Goal: Communication & Community: Answer question/provide support

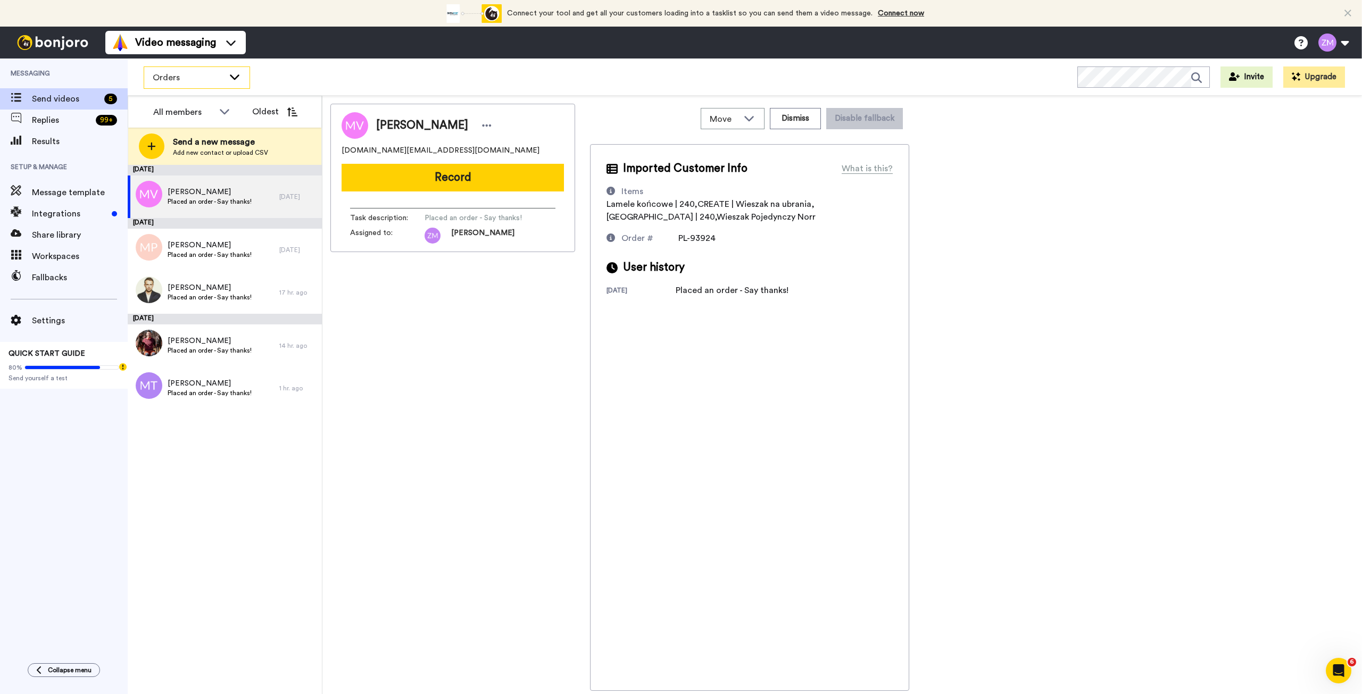
click at [236, 78] on icon at bounding box center [235, 76] width 10 height 5
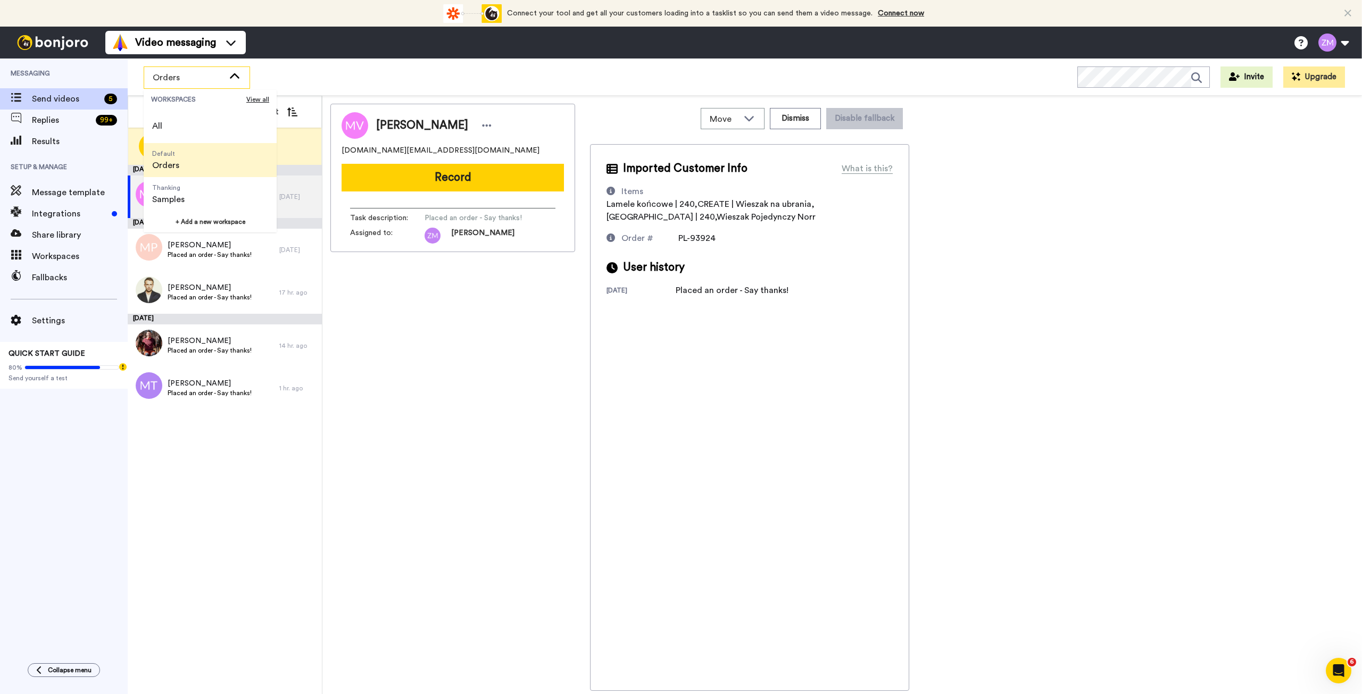
click at [197, 484] on div "October 6 Mihai Visternicean Placed an order - Say thanks! 7 days ago October 1…" at bounding box center [225, 429] width 194 height 529
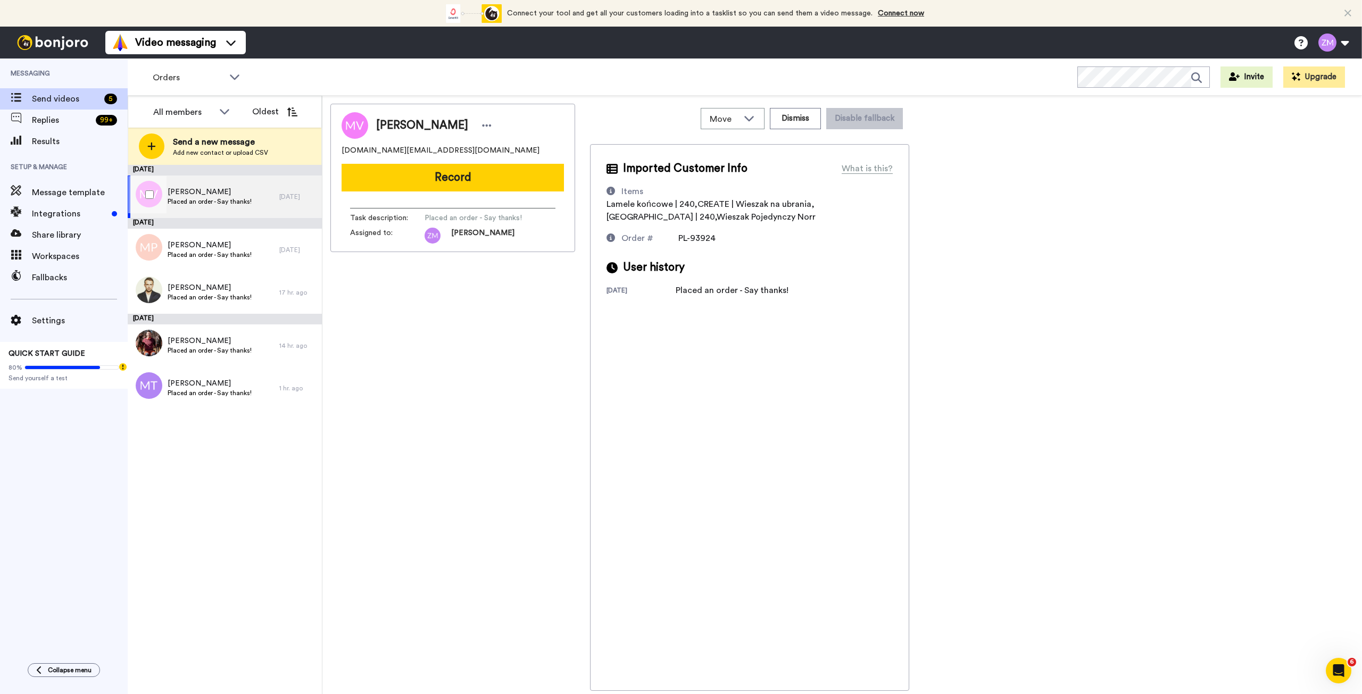
click at [225, 196] on span "[PERSON_NAME]" at bounding box center [210, 192] width 84 height 11
click at [230, 354] on span "Placed an order - Say thanks!" at bounding box center [210, 350] width 84 height 9
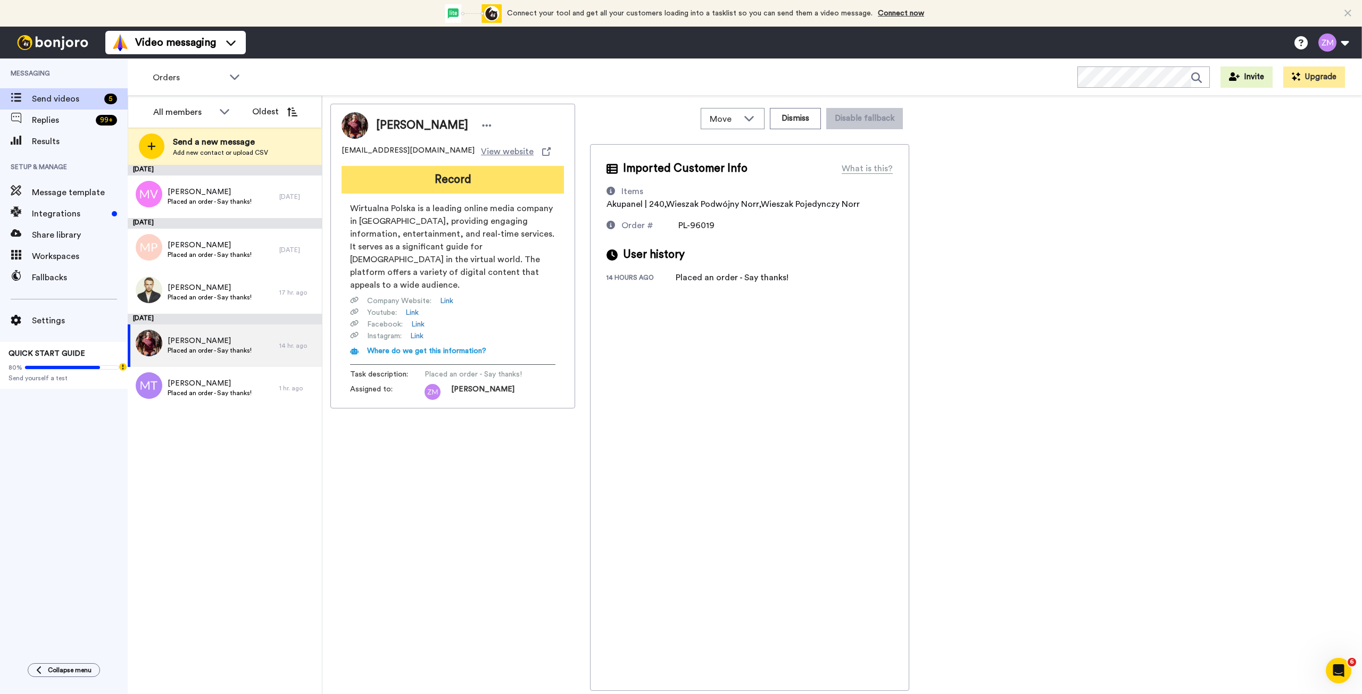
click at [466, 179] on button "Record" at bounding box center [453, 180] width 222 height 28
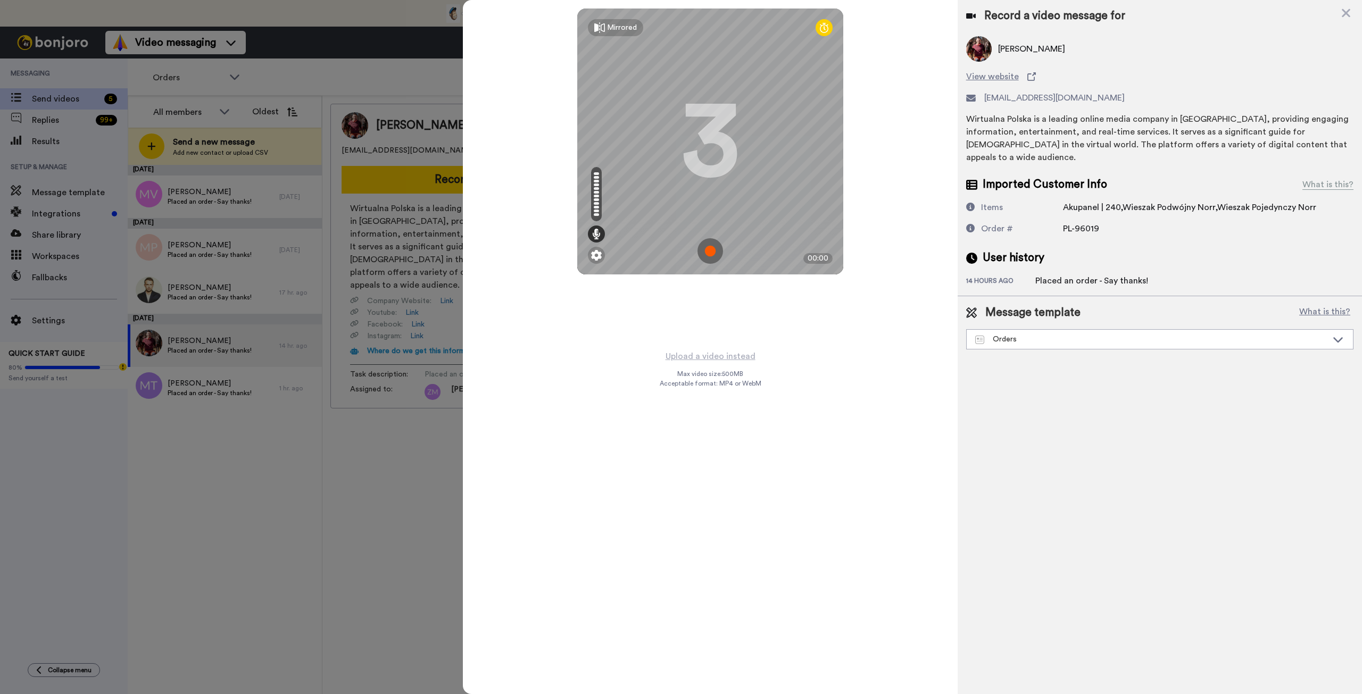
click at [708, 251] on img at bounding box center [711, 251] width 26 height 26
click at [710, 243] on img at bounding box center [711, 251] width 26 height 26
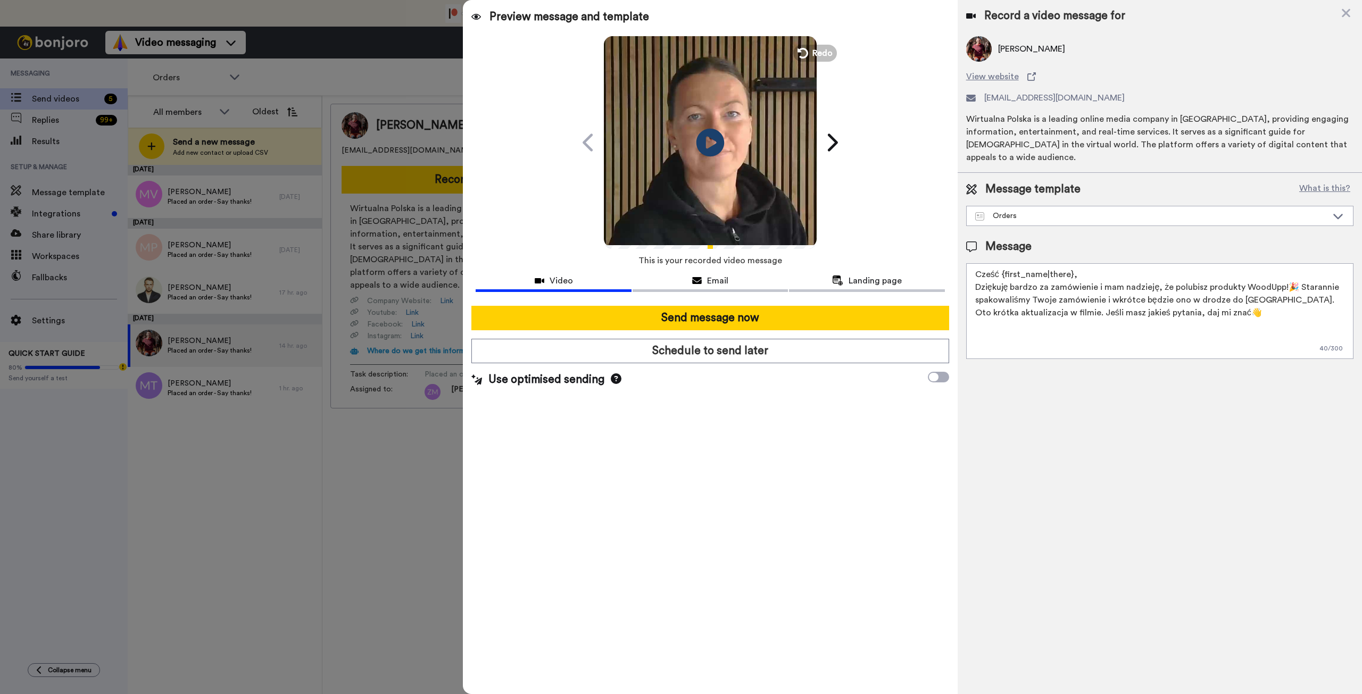
click at [709, 142] on icon "Play/Pause" at bounding box center [710, 142] width 28 height 51
click at [803, 51] on icon at bounding box center [802, 53] width 12 height 12
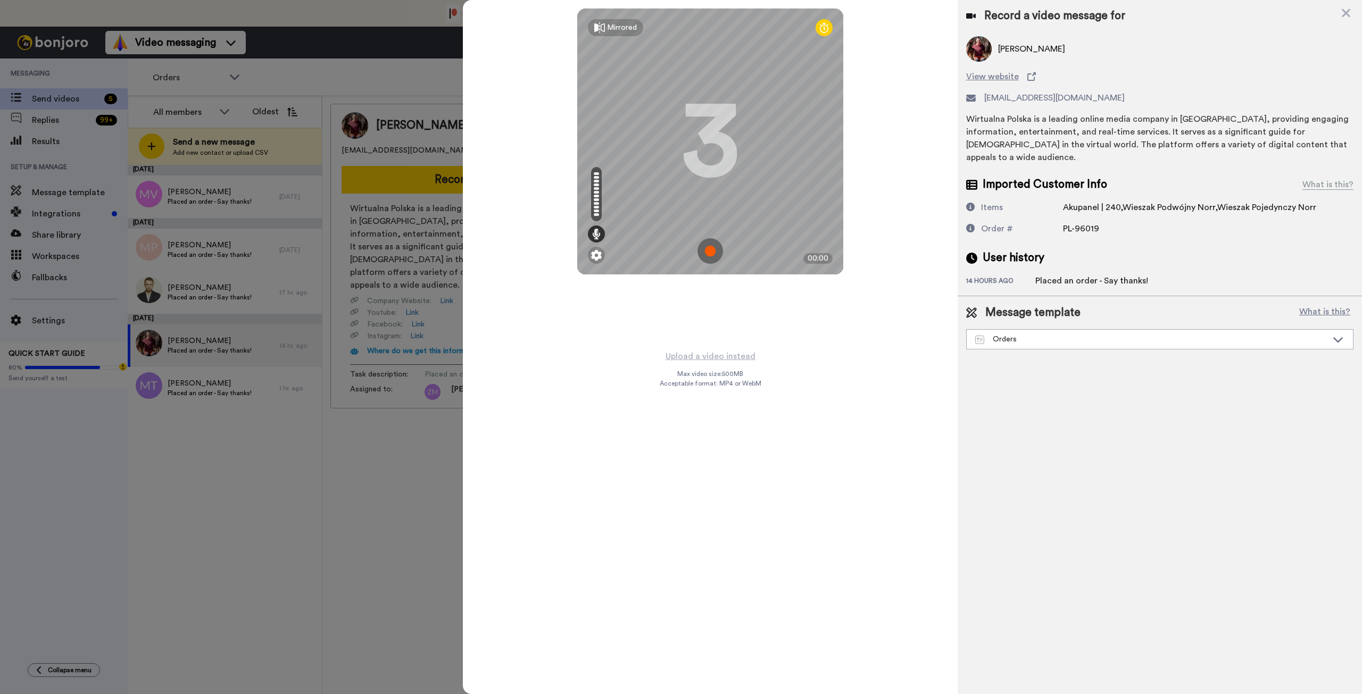
click at [711, 250] on img at bounding box center [711, 251] width 26 height 26
click at [709, 252] on img at bounding box center [711, 251] width 26 height 26
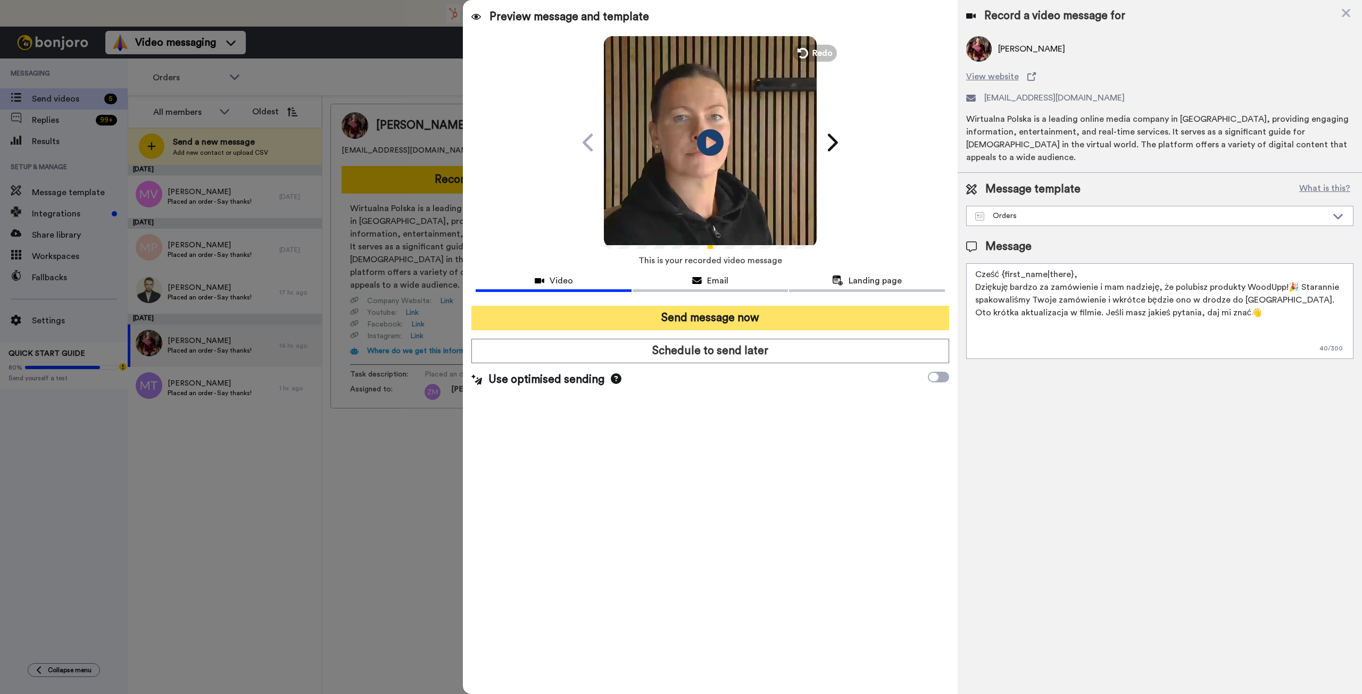
click at [756, 314] on button "Send message now" at bounding box center [709, 318] width 477 height 24
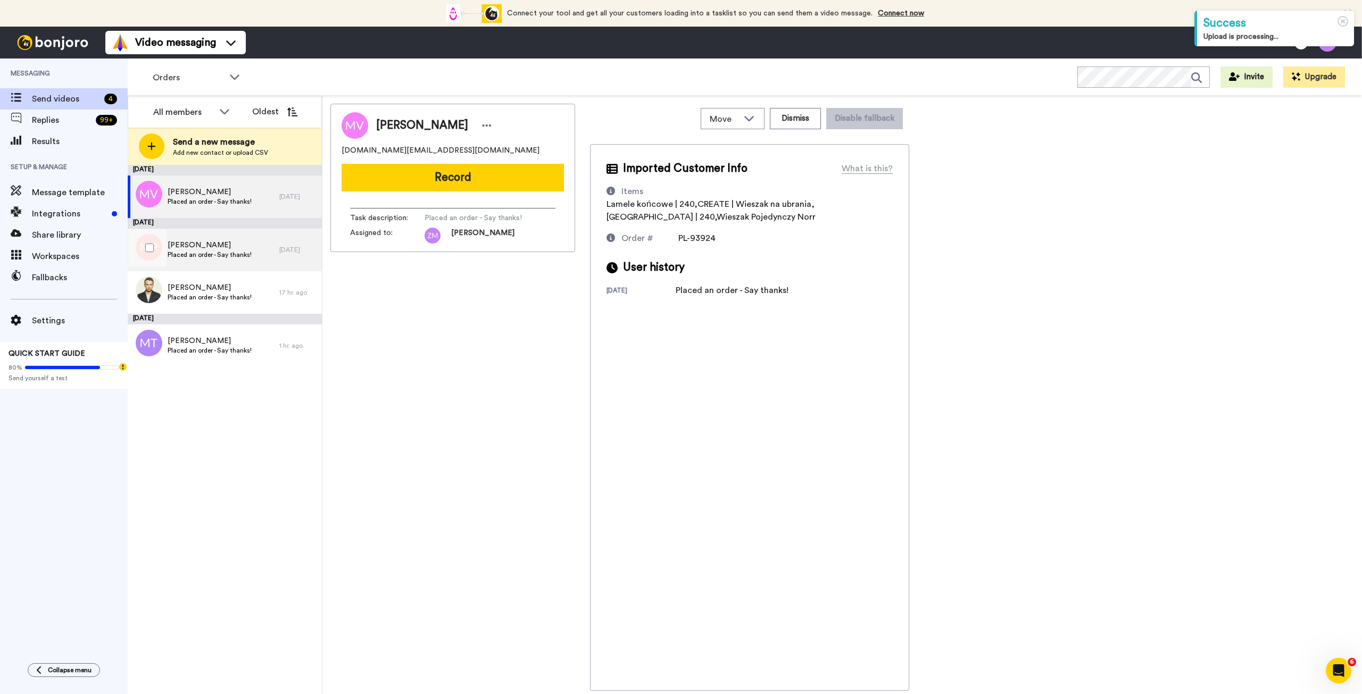
click at [223, 253] on span "Placed an order - Say thanks!" at bounding box center [210, 255] width 84 height 9
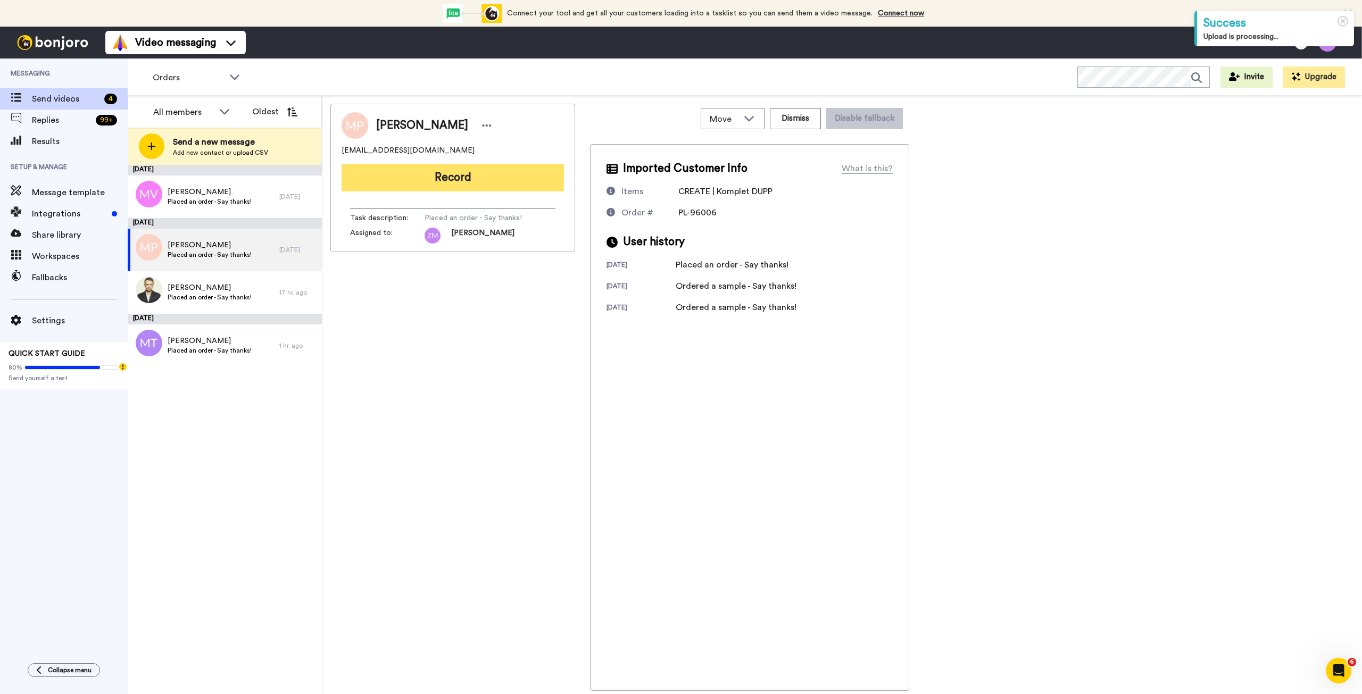
click at [479, 181] on button "Record" at bounding box center [453, 178] width 222 height 28
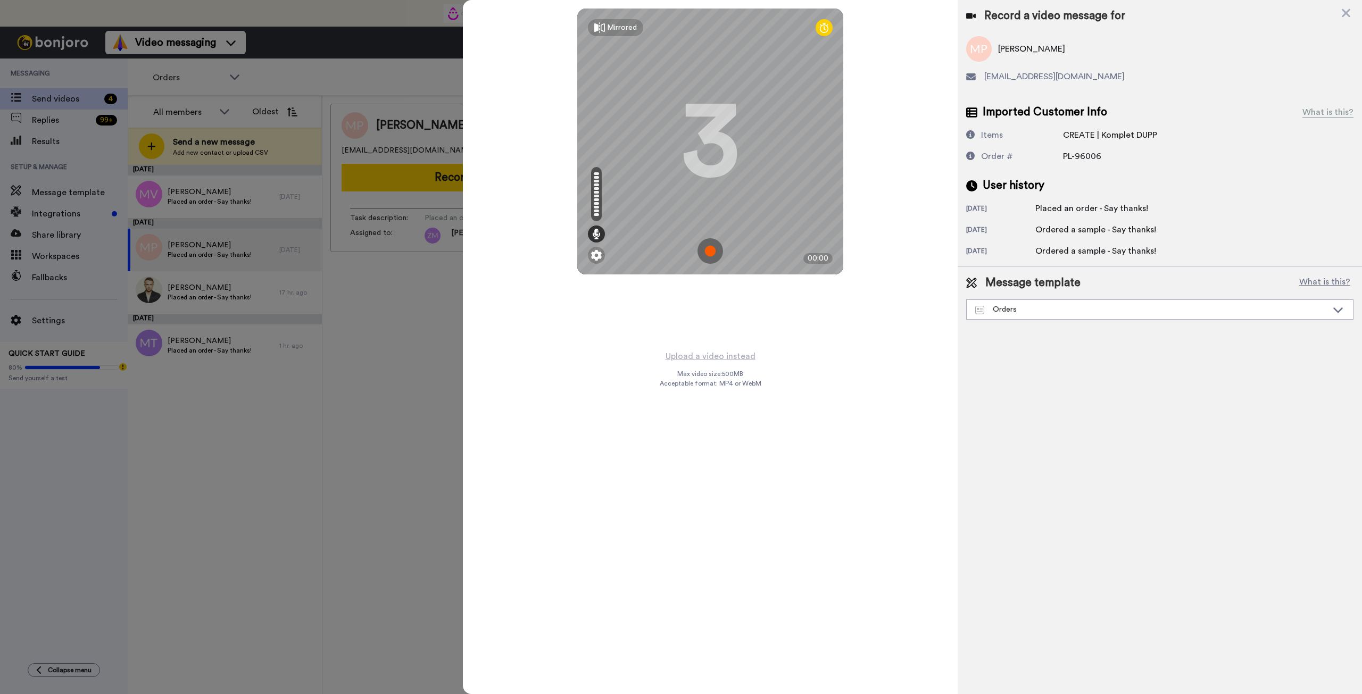
click at [706, 248] on img at bounding box center [711, 251] width 26 height 26
click at [710, 252] on img at bounding box center [711, 251] width 26 height 26
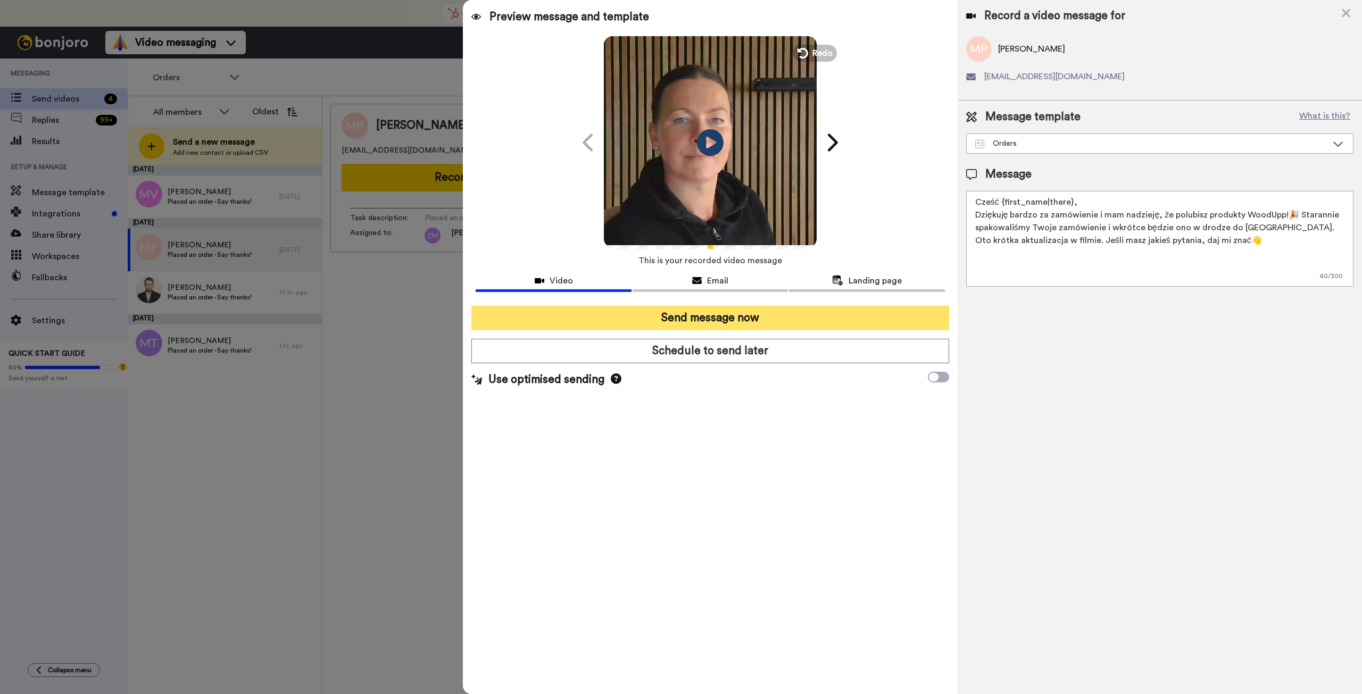
click at [836, 316] on button "Send message now" at bounding box center [709, 318] width 477 height 24
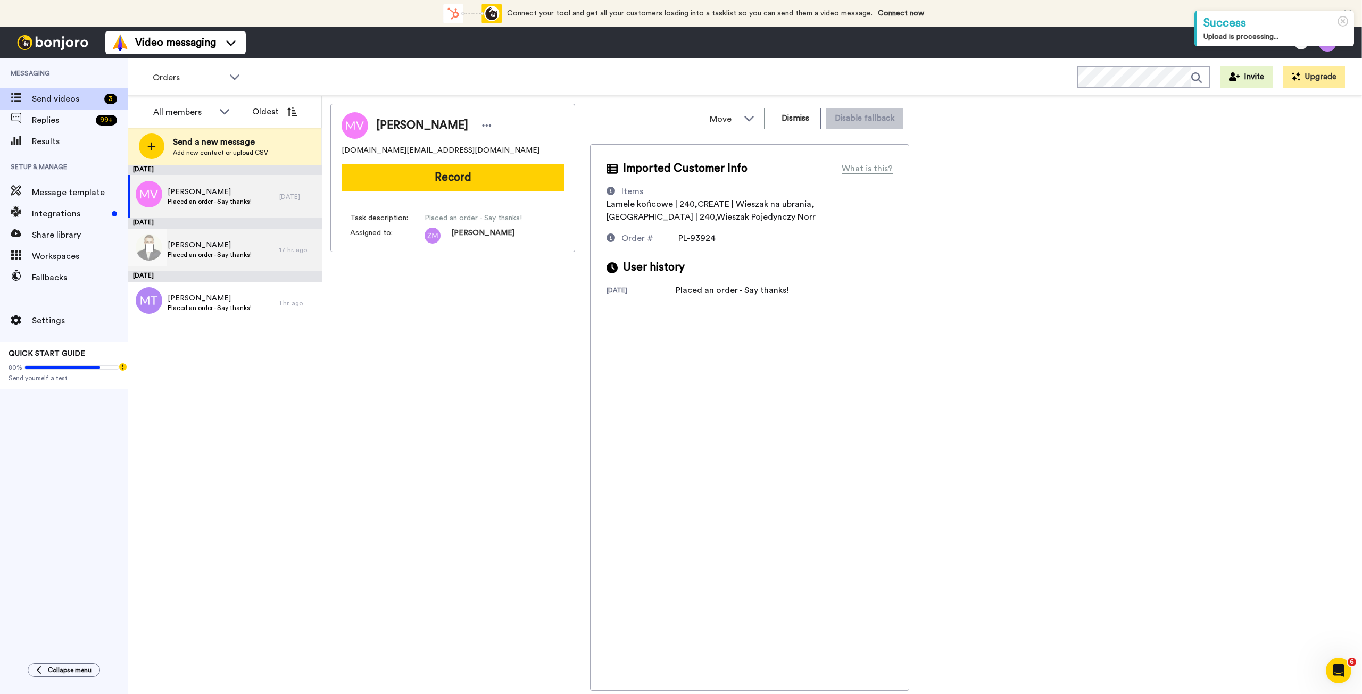
click at [229, 249] on span "[PERSON_NAME]" at bounding box center [210, 245] width 84 height 11
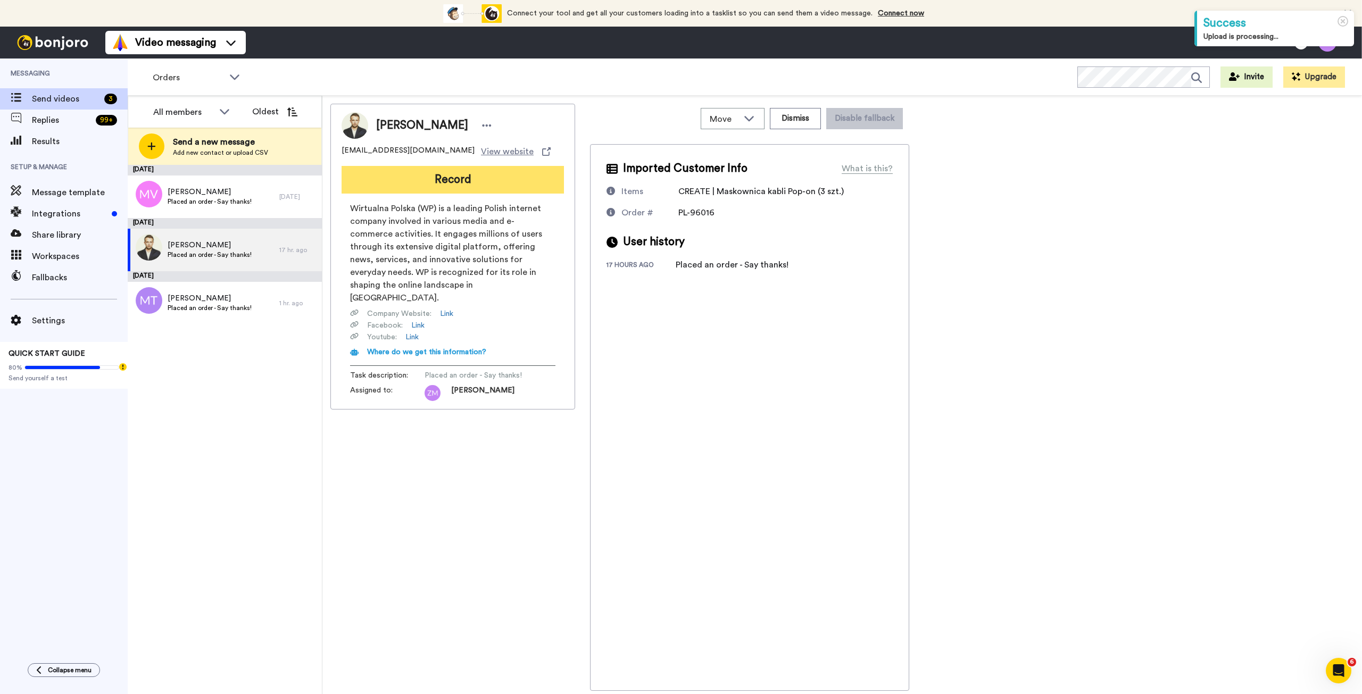
click at [472, 178] on button "Record" at bounding box center [453, 180] width 222 height 28
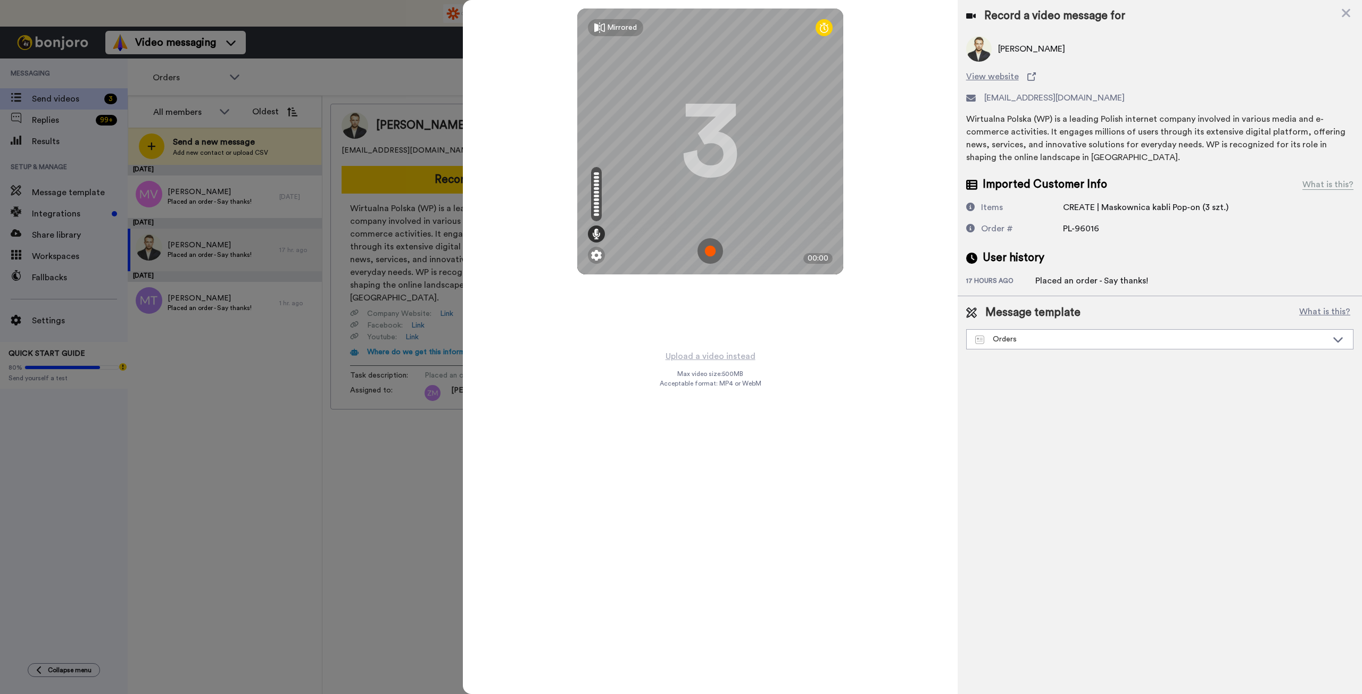
click at [710, 250] on img at bounding box center [711, 251] width 26 height 26
click at [708, 251] on img at bounding box center [711, 251] width 26 height 26
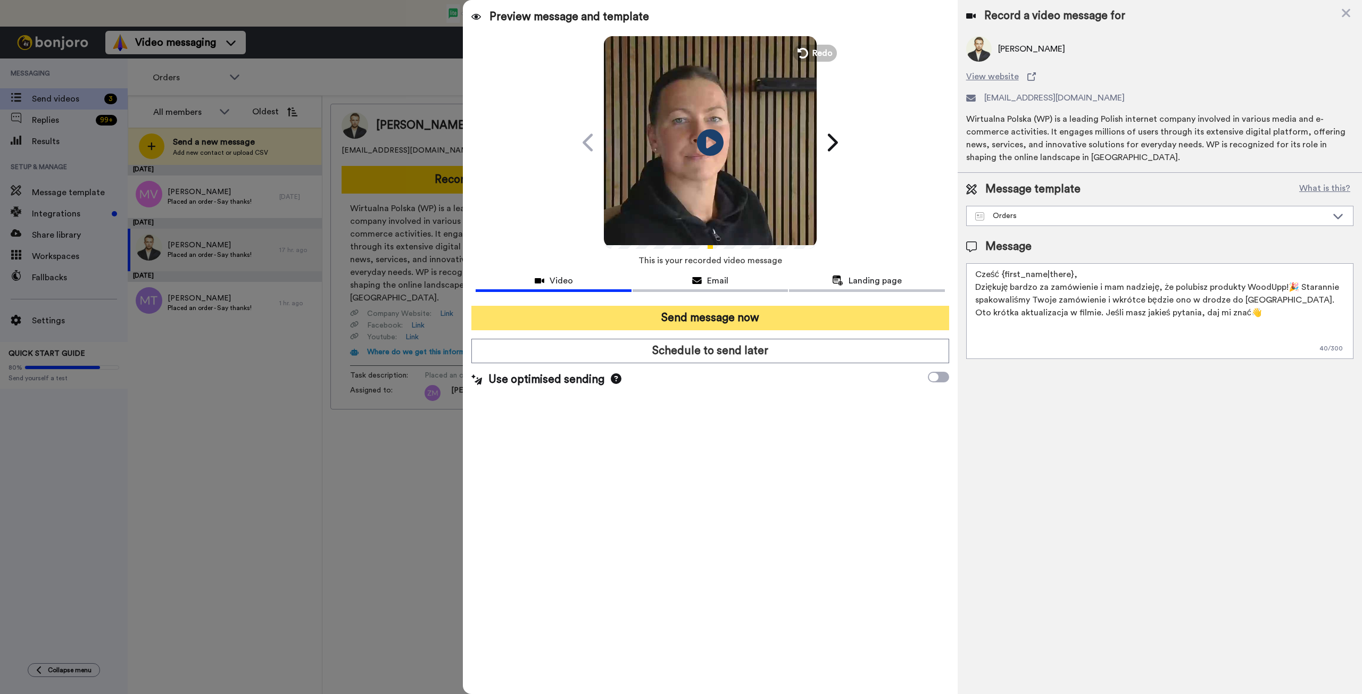
click at [814, 318] on button "Send message now" at bounding box center [709, 318] width 477 height 24
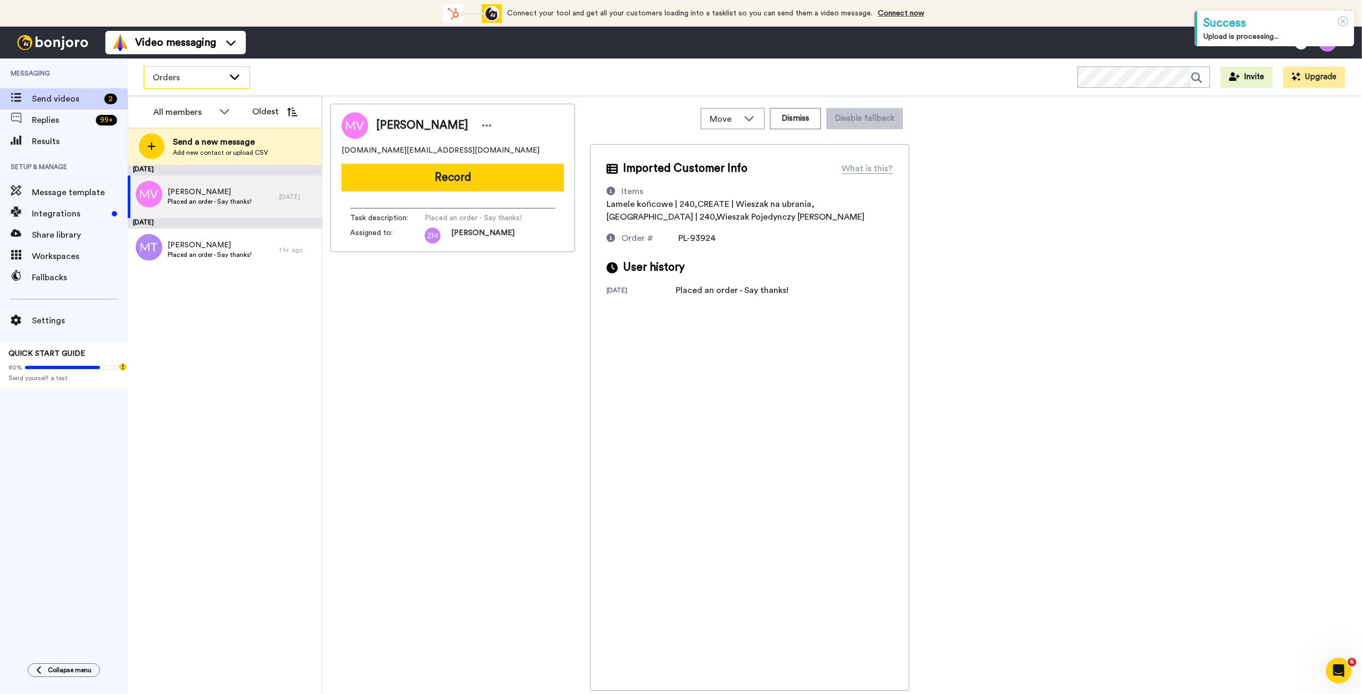
click at [237, 78] on icon at bounding box center [234, 76] width 13 height 11
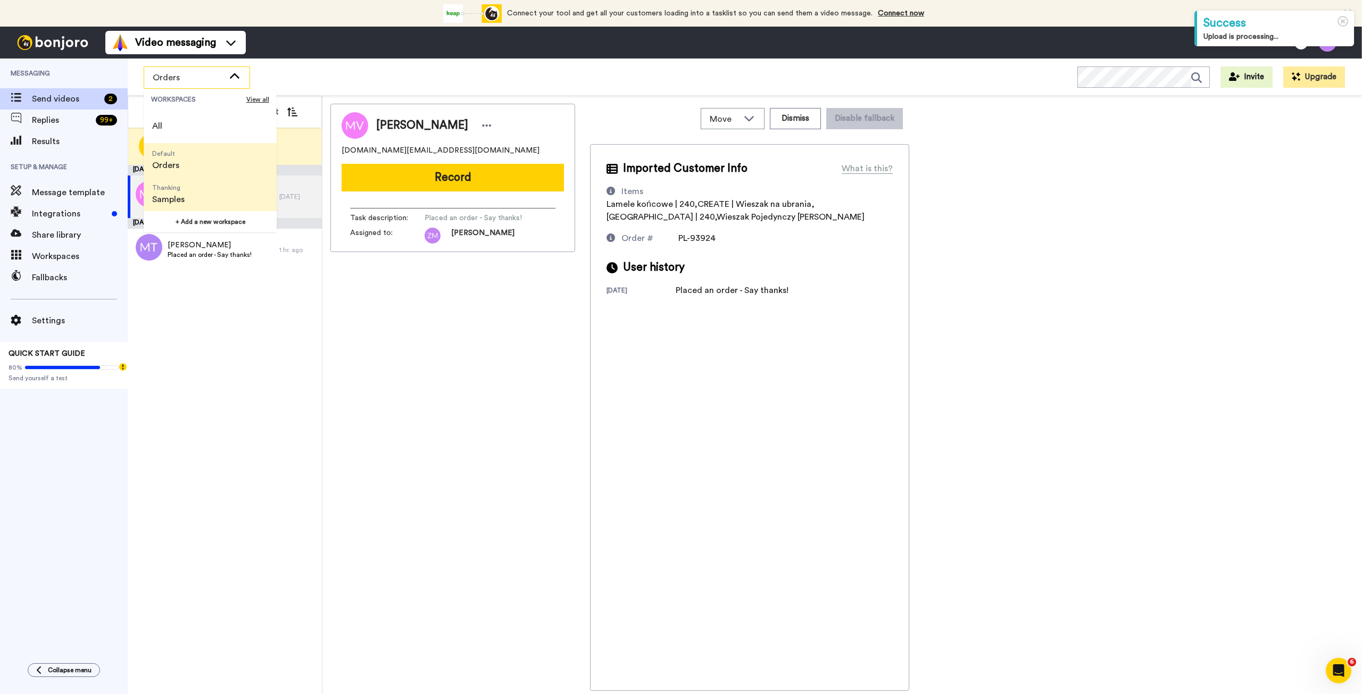
click at [213, 196] on li "Thanking Samples" at bounding box center [210, 194] width 133 height 34
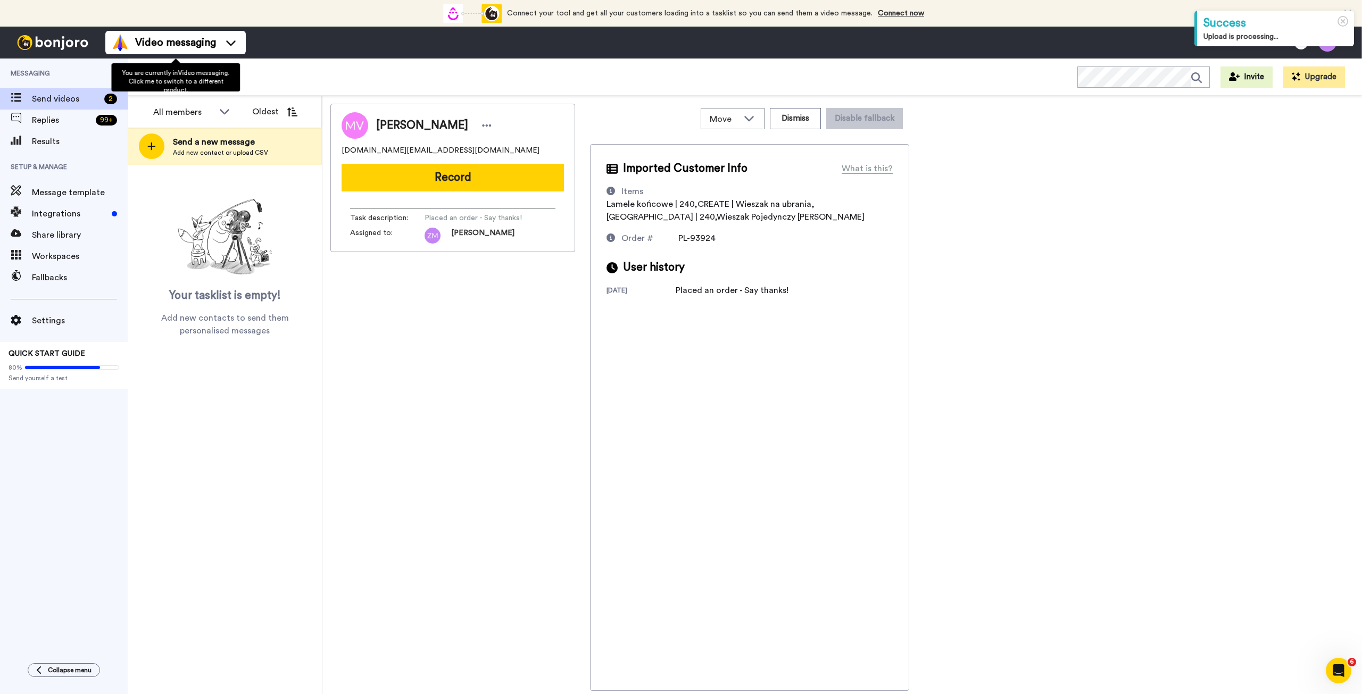
click at [233, 78] on div "You are currently in Video messaging . Click me to switch to a different produc…" at bounding box center [175, 77] width 129 height 28
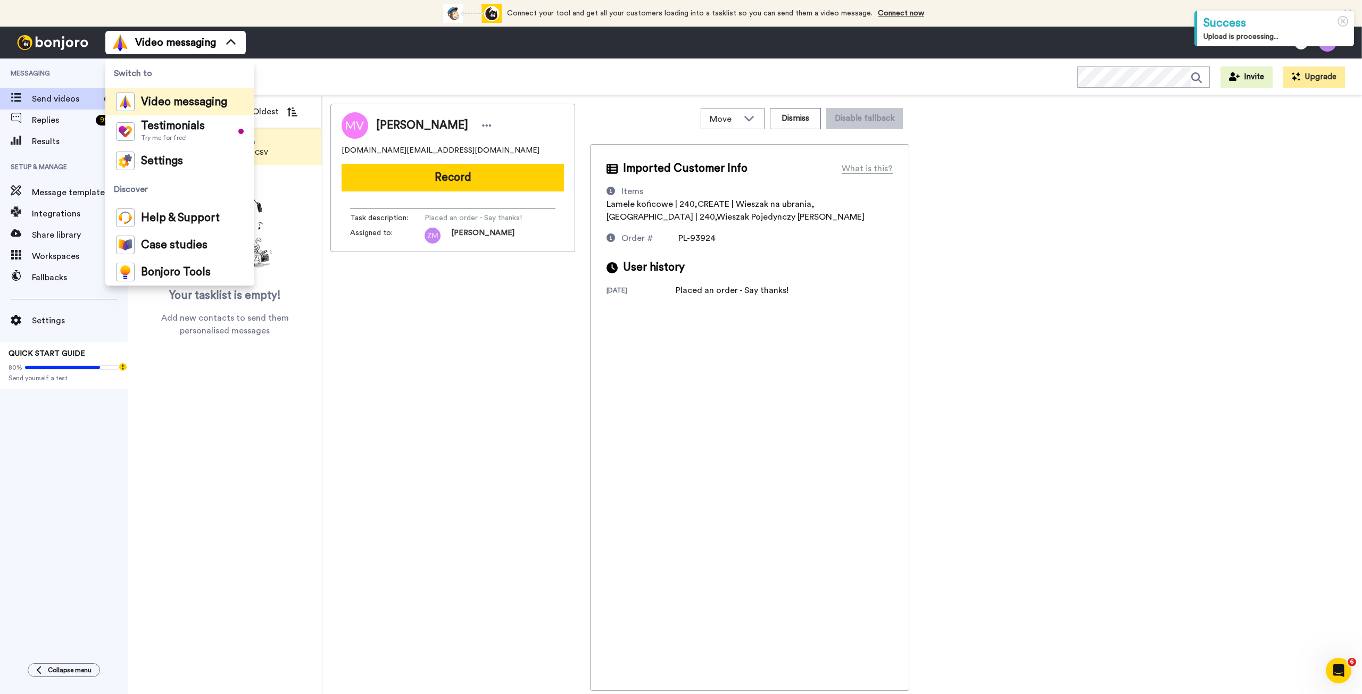
click at [304, 65] on div "Samples WORKSPACES View all All Default Orders Thanking Samples + Add a new wor…" at bounding box center [745, 77] width 1234 height 37
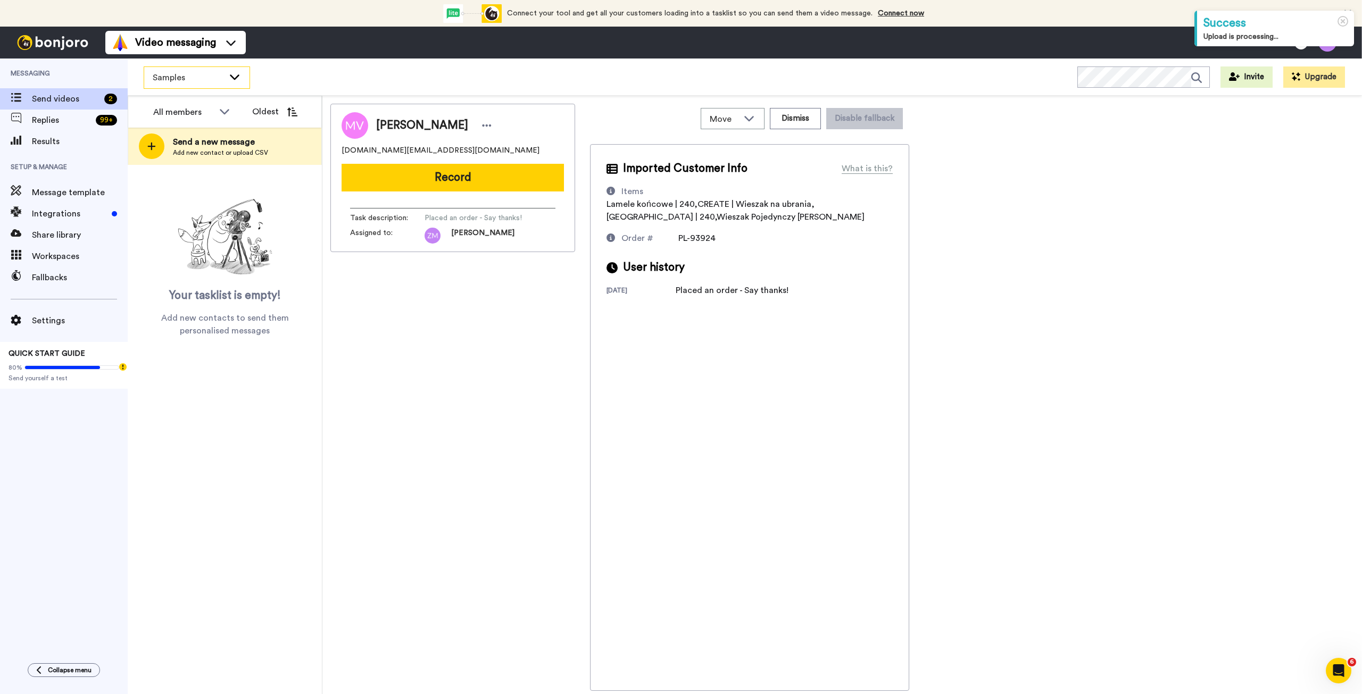
click at [234, 78] on icon at bounding box center [235, 76] width 10 height 5
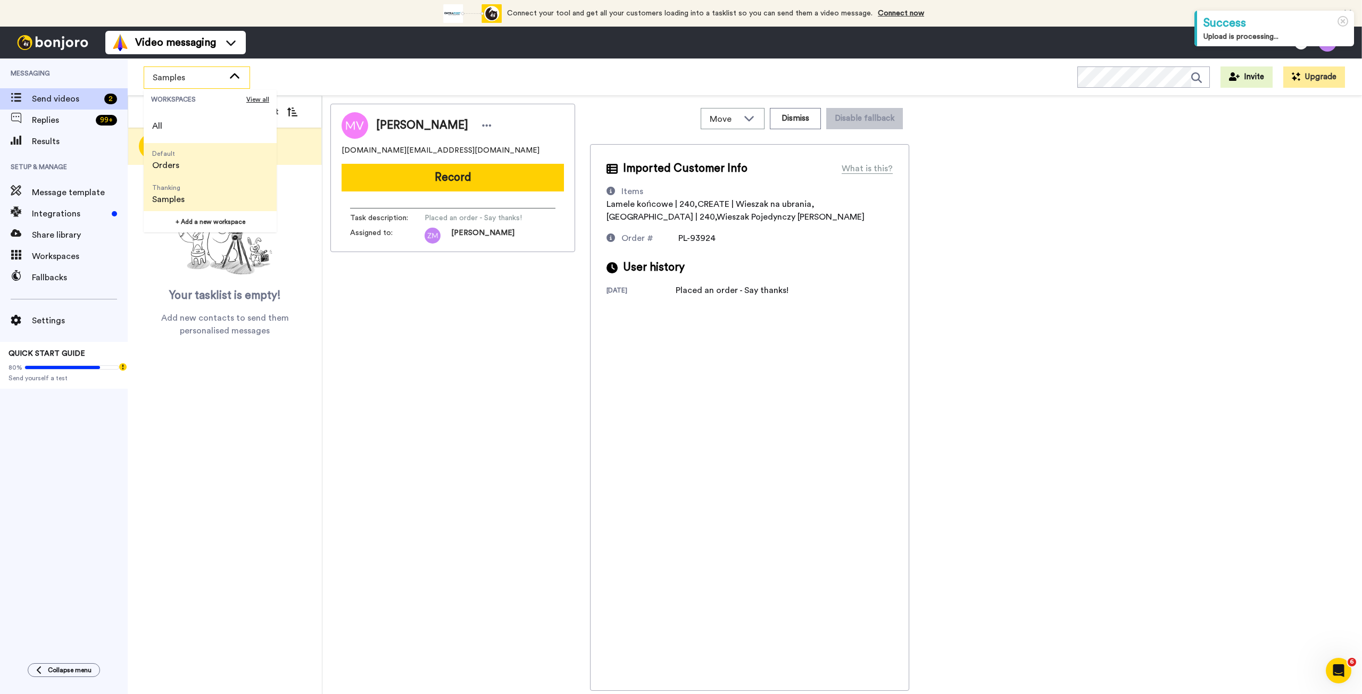
click at [211, 164] on li "Default Orders" at bounding box center [210, 160] width 133 height 34
